Goal: Use online tool/utility: Utilize a website feature to perform a specific function

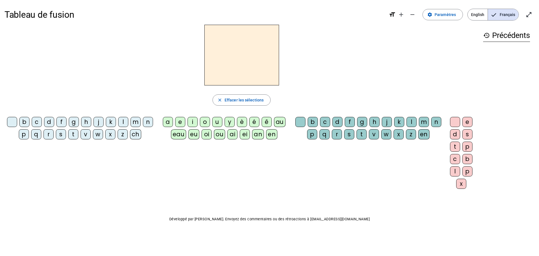
click at [135, 125] on div "m" at bounding box center [135, 122] width 10 height 10
click at [169, 120] on div "a" at bounding box center [168, 122] width 10 height 10
click at [72, 133] on div "t" at bounding box center [73, 134] width 10 height 10
drag, startPoint x: 120, startPoint y: 122, endPoint x: 161, endPoint y: 85, distance: 55.4
click at [120, 122] on div "l" at bounding box center [123, 122] width 10 height 10
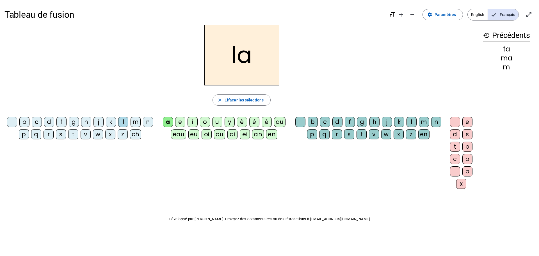
click at [349, 135] on div "s" at bounding box center [349, 134] width 10 height 10
click at [25, 134] on div "p" at bounding box center [24, 134] width 10 height 10
click at [75, 134] on div "t" at bounding box center [73, 134] width 10 height 10
click at [297, 120] on div at bounding box center [300, 122] width 10 height 10
drag, startPoint x: 121, startPoint y: 123, endPoint x: 120, endPoint y: 112, distance: 10.2
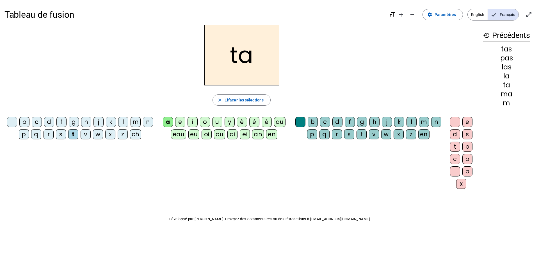
click at [121, 122] on div "l" at bounding box center [123, 122] width 10 height 10
click at [61, 138] on div "s" at bounding box center [61, 134] width 10 height 10
click at [355, 123] on div "l" at bounding box center [411, 122] width 10 height 10
drag, startPoint x: 24, startPoint y: 121, endPoint x: 27, endPoint y: 119, distance: 3.9
click at [27, 119] on div "b" at bounding box center [24, 122] width 10 height 10
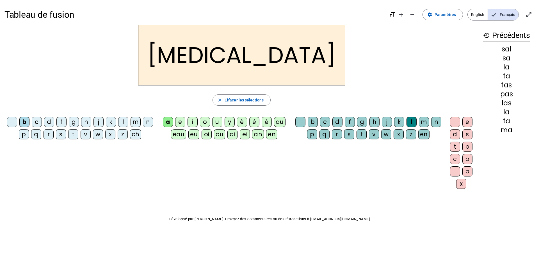
drag, startPoint x: 348, startPoint y: 137, endPoint x: 291, endPoint y: 56, distance: 99.5
click at [347, 137] on div "s" at bounding box center [349, 134] width 10 height 10
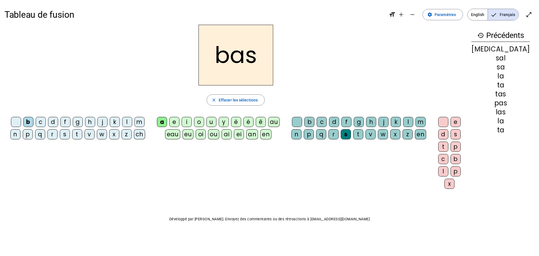
click at [26, 136] on div "p" at bounding box center [28, 134] width 10 height 10
click at [36, 121] on div "c" at bounding box center [41, 122] width 10 height 10
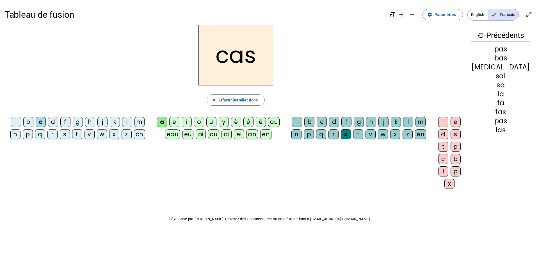
click at [323, 122] on div "c" at bounding box center [321, 122] width 10 height 10
drag, startPoint x: 464, startPoint y: 122, endPoint x: 468, endPoint y: 122, distance: 3.7
click at [355, 122] on div "e" at bounding box center [455, 122] width 10 height 10
